Goal: Information Seeking & Learning: Learn about a topic

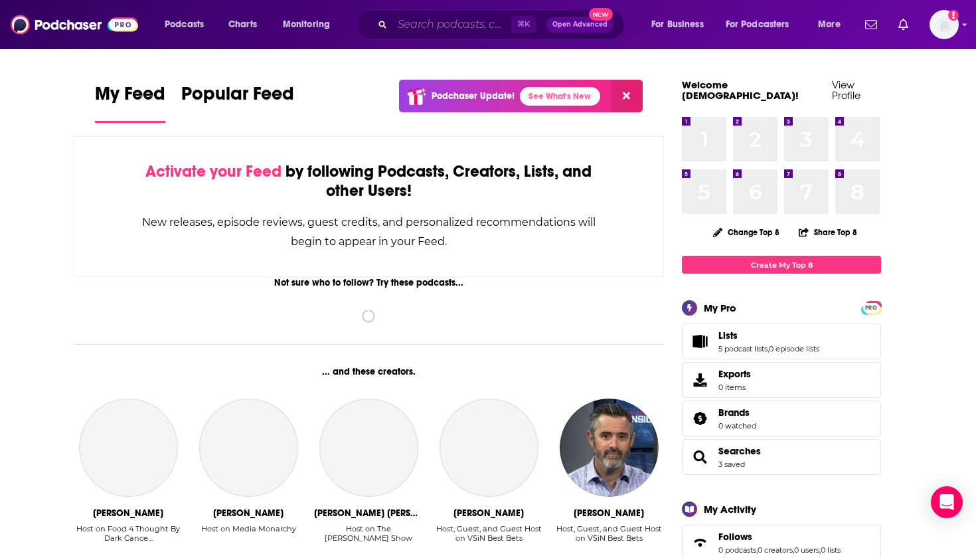
click at [428, 30] on input "Search podcasts, credits, & more..." at bounding box center [452, 24] width 119 height 21
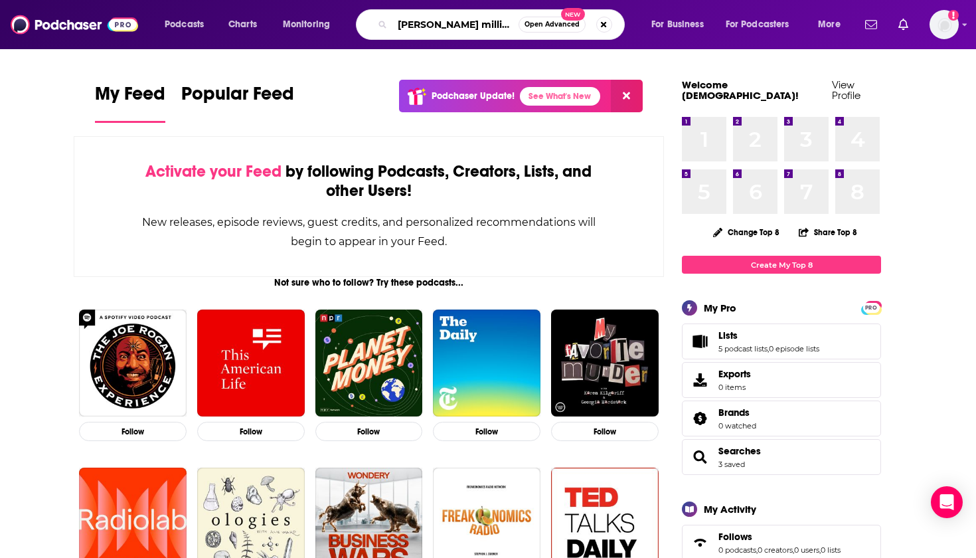
type input "[PERSON_NAME] millionaire"
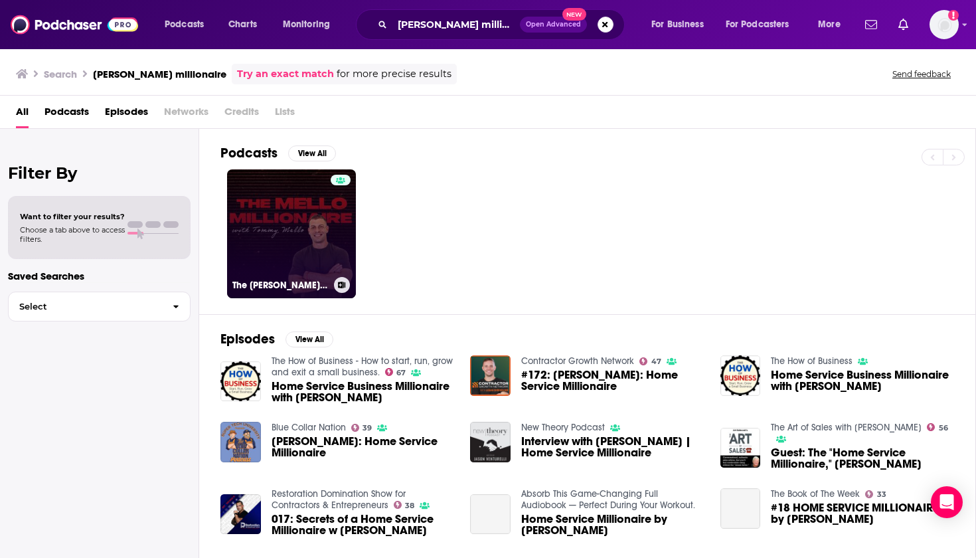
click at [291, 260] on link "The [PERSON_NAME] Millionaire with [PERSON_NAME]" at bounding box center [291, 233] width 129 height 129
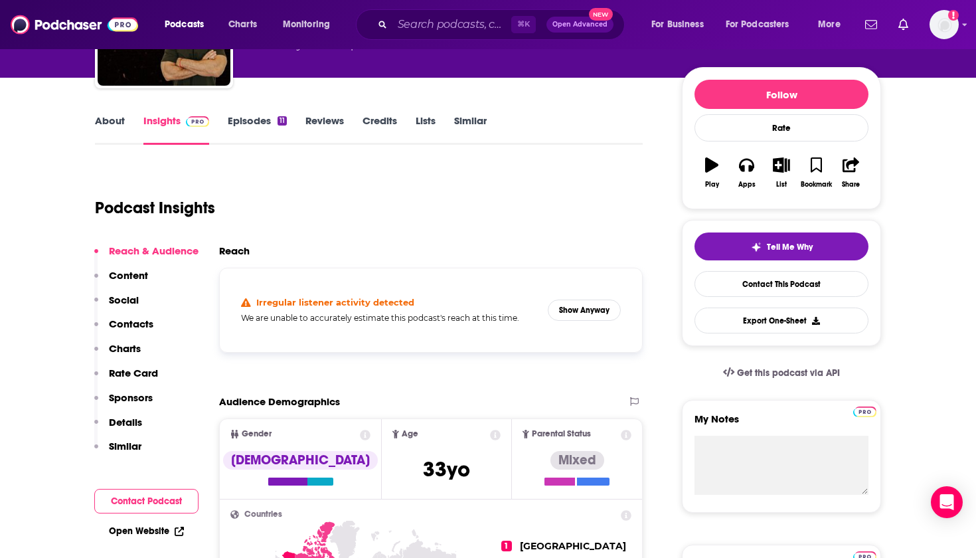
scroll to position [274, 0]
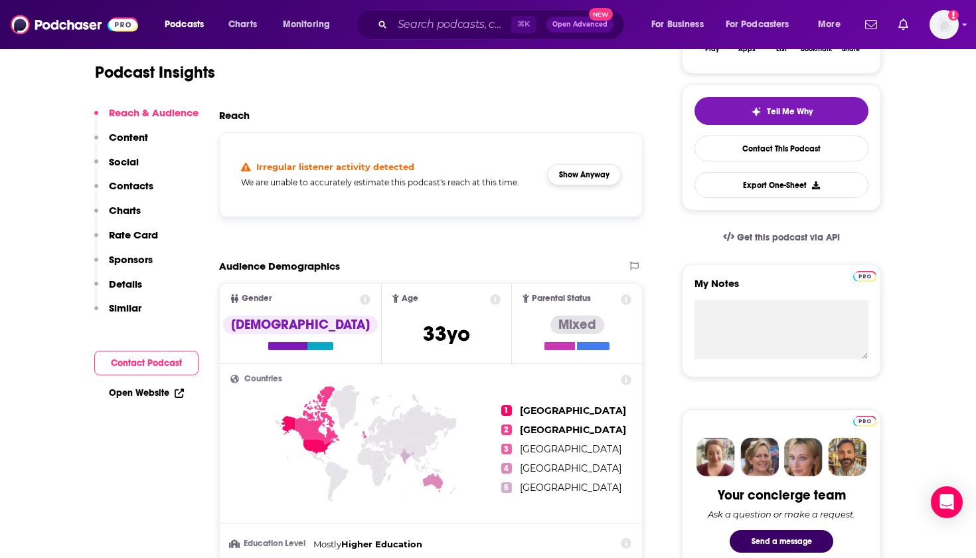
click at [586, 177] on button "Show Anyway" at bounding box center [584, 174] width 73 height 21
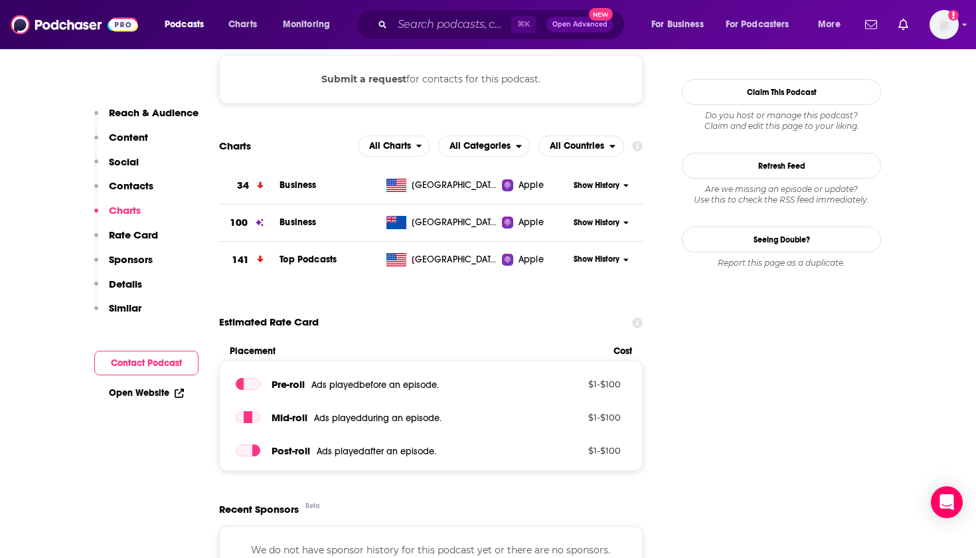
scroll to position [1053, 0]
click at [608, 183] on span "Show History" at bounding box center [597, 184] width 46 height 11
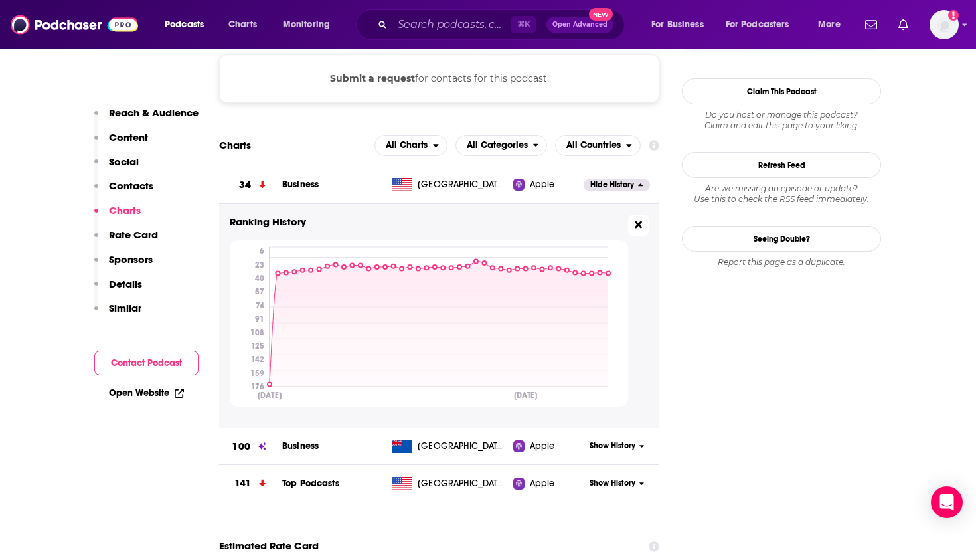
click at [642, 228] on icon at bounding box center [638, 224] width 7 height 11
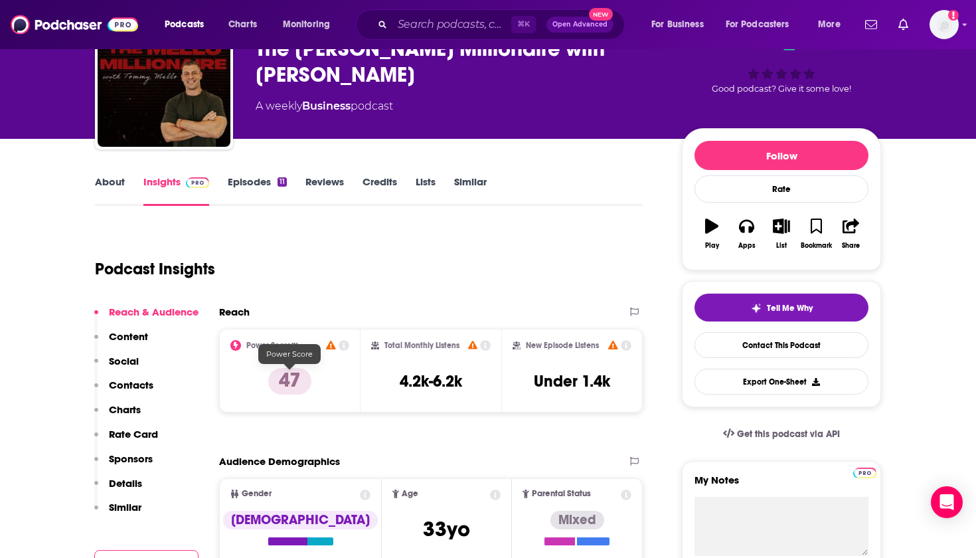
scroll to position [76, 0]
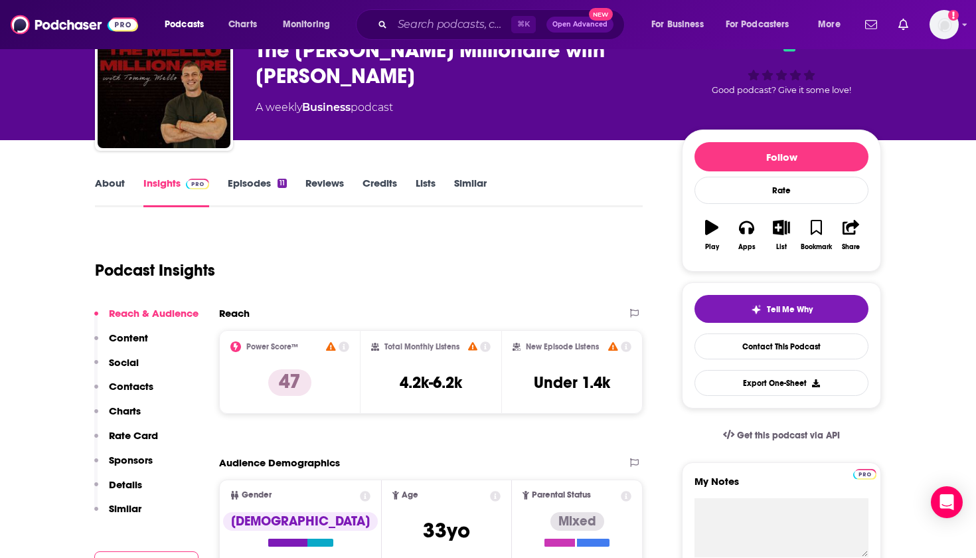
click at [112, 185] on link "About" at bounding box center [110, 192] width 30 height 31
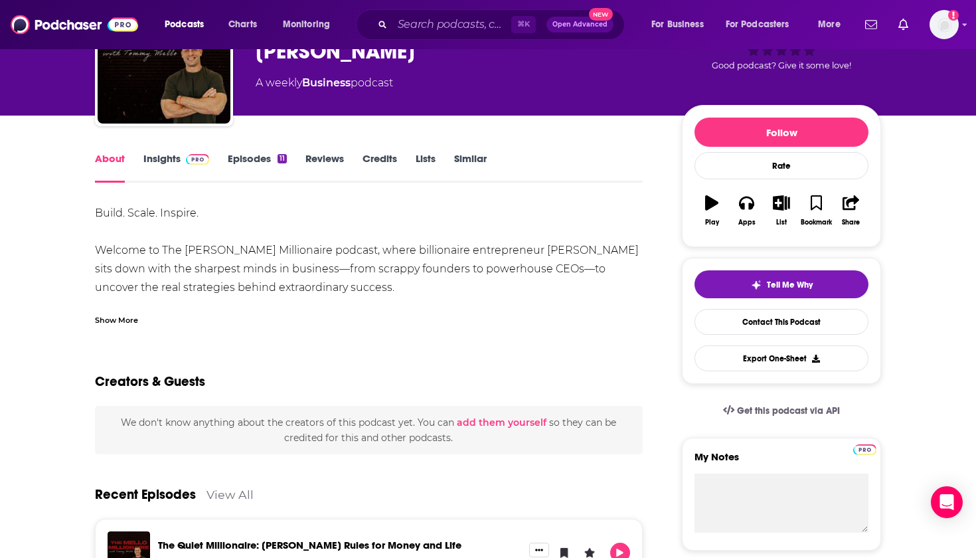
scroll to position [102, 0]
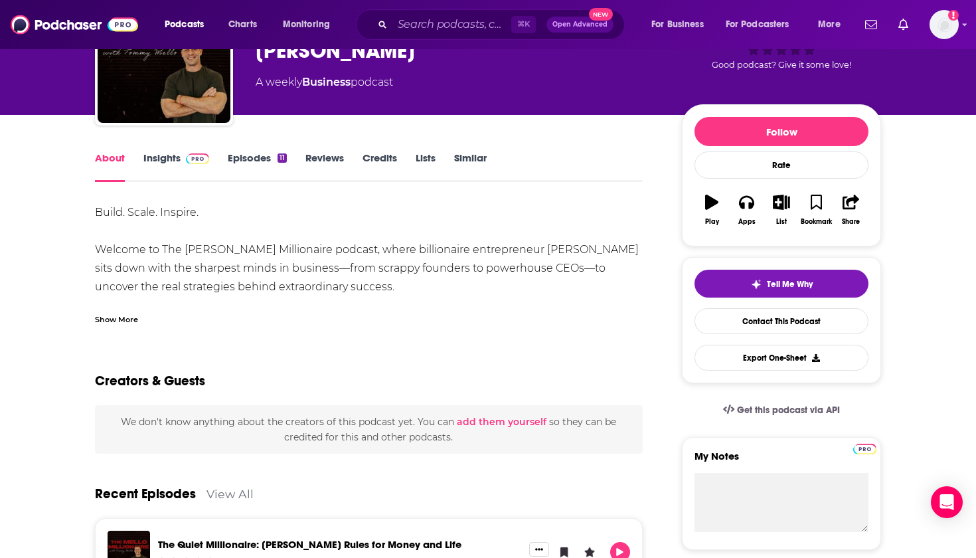
click at [122, 320] on div "Show More" at bounding box center [116, 318] width 43 height 13
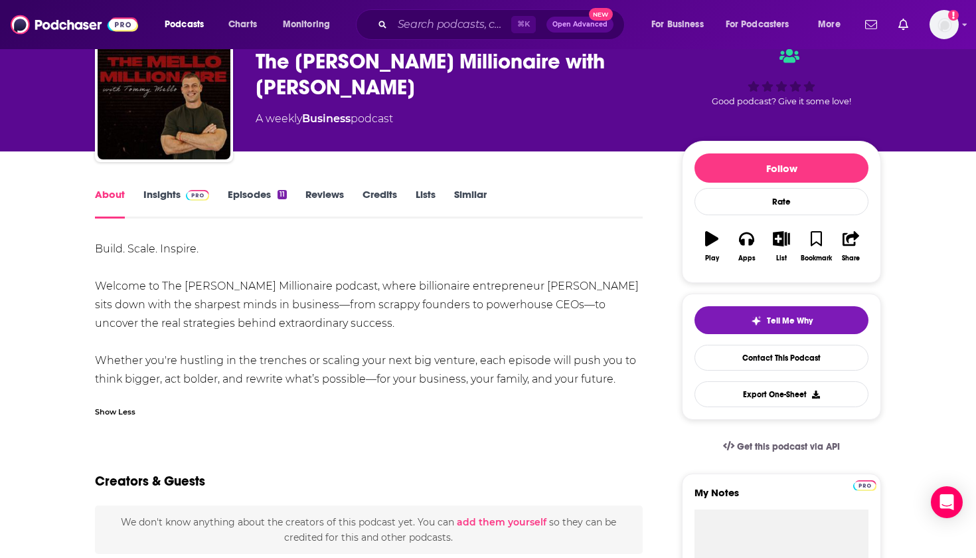
scroll to position [68, 0]
